Goal: Information Seeking & Learning: Learn about a topic

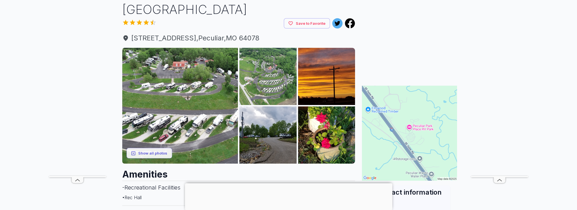
scroll to position [57, 0]
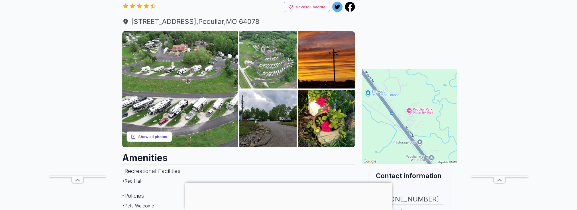
click at [142, 137] on button "Show all photos" at bounding box center [150, 137] width 46 height 11
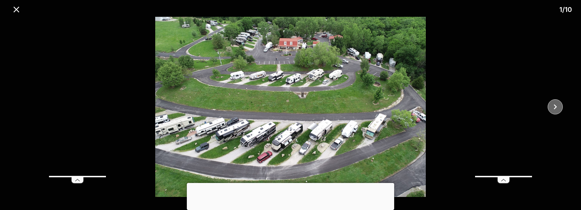
click at [560, 108] on icon "close" at bounding box center [555, 107] width 10 height 10
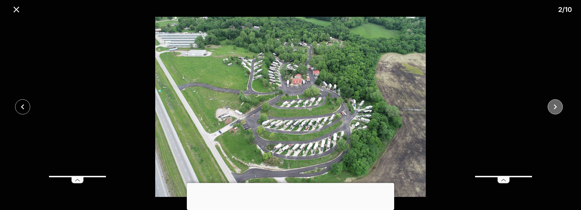
click at [560, 108] on icon "close" at bounding box center [555, 107] width 10 height 10
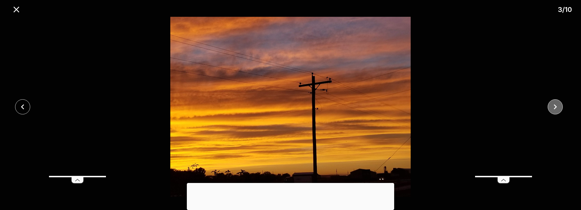
click at [560, 107] on icon "close" at bounding box center [555, 107] width 10 height 10
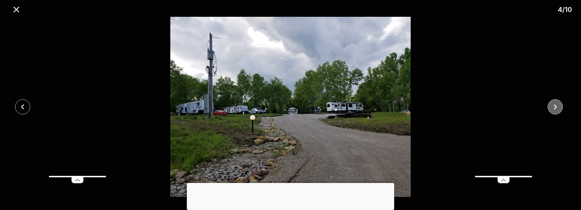
click at [560, 107] on button "close" at bounding box center [555, 106] width 15 height 15
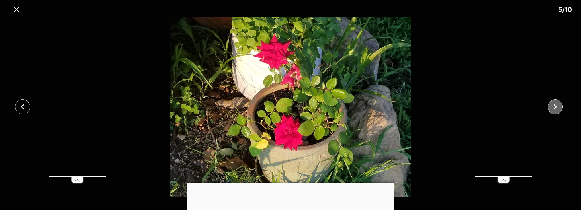
click at [561, 107] on button "close" at bounding box center [555, 106] width 15 height 15
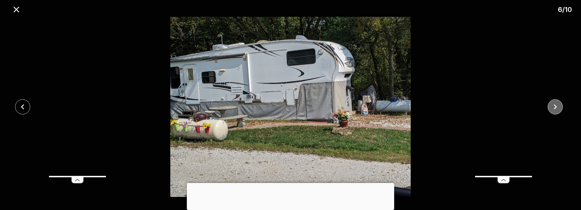
click at [561, 107] on button "close" at bounding box center [555, 106] width 15 height 15
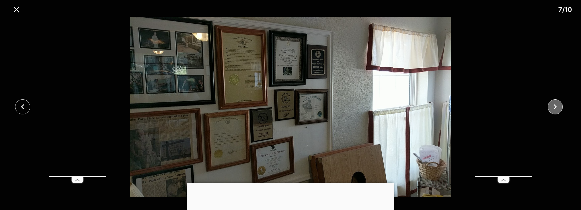
click at [561, 107] on button "close" at bounding box center [555, 106] width 15 height 15
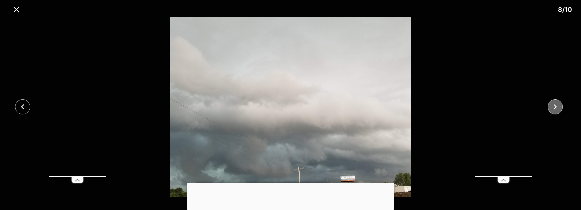
click at [561, 107] on button "close" at bounding box center [555, 106] width 15 height 15
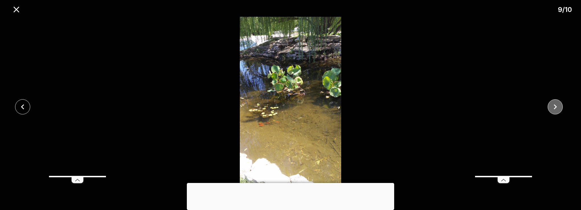
click at [561, 107] on button "close" at bounding box center [555, 106] width 15 height 15
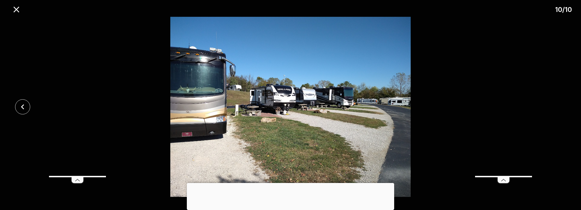
click at [562, 108] on div at bounding box center [290, 107] width 581 height 180
click at [15, 5] on icon "close" at bounding box center [16, 10] width 10 height 10
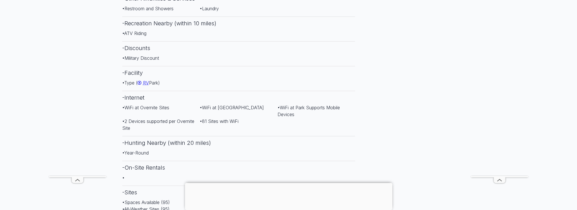
scroll to position [228, 0]
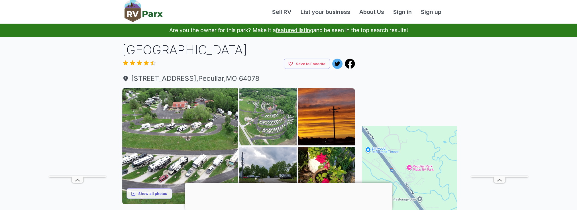
scroll to position [228, 0]
click at [372, 13] on link "About Us" at bounding box center [372, 12] width 34 height 9
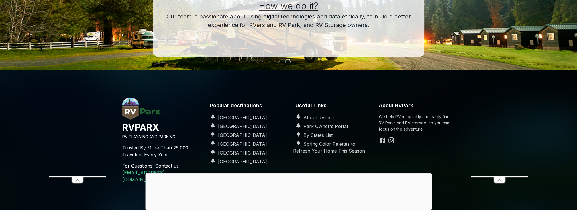
scroll to position [199, 0]
